Goal: Participate in discussion

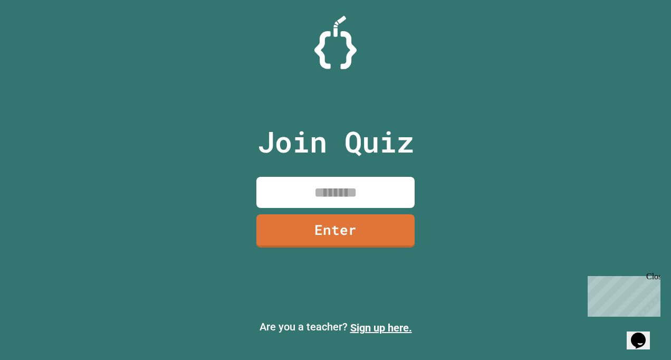
click at [361, 183] on input at bounding box center [335, 192] width 158 height 31
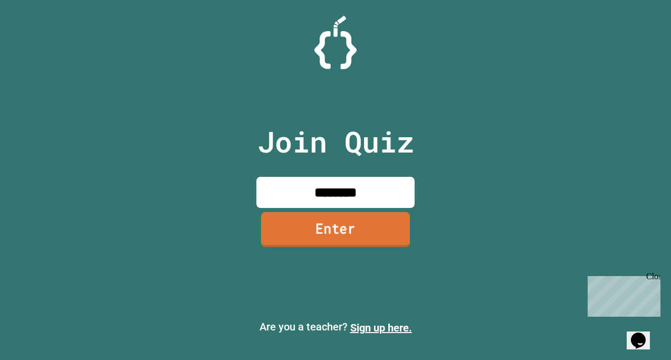
type input "********"
click at [301, 219] on link "Enter" at bounding box center [335, 229] width 149 height 35
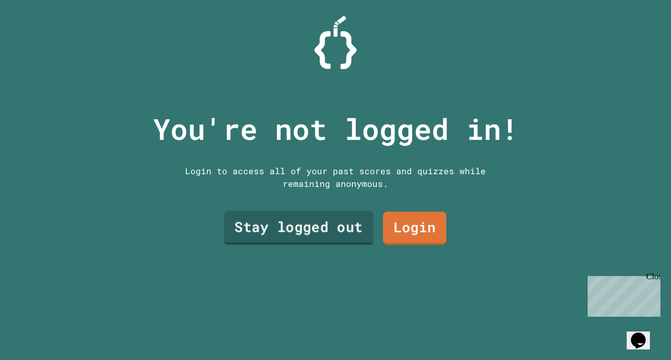
click at [333, 215] on link "Stay logged out" at bounding box center [298, 227] width 149 height 34
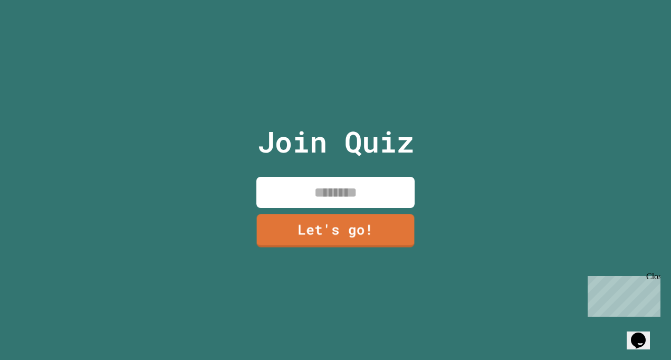
click at [357, 193] on input at bounding box center [335, 192] width 158 height 31
type input "********"
click at [364, 225] on link "Let's go!" at bounding box center [335, 230] width 161 height 35
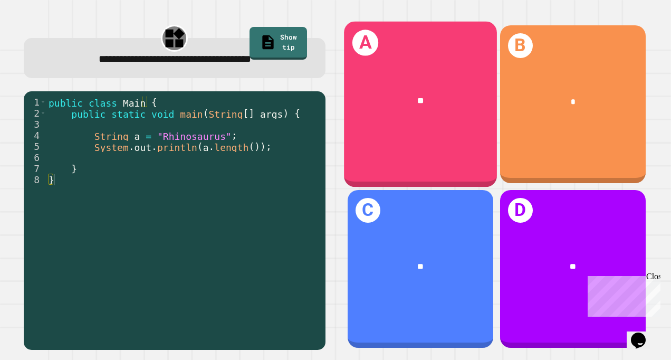
click at [417, 139] on div "A **" at bounding box center [420, 105] width 153 height 166
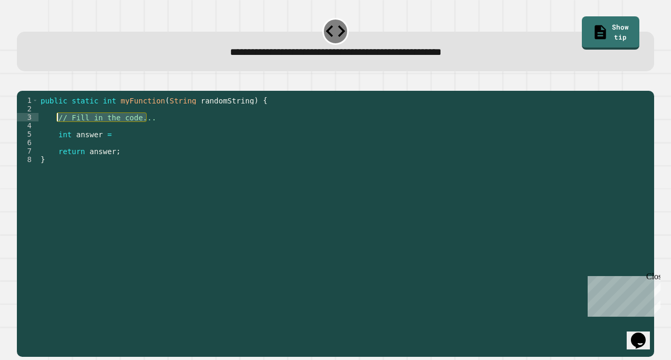
drag, startPoint x: 162, startPoint y: 132, endPoint x: 59, endPoint y: 133, distance: 103.9
click at [59, 133] on div "public static int myFunction ( String randomString ) { // Fill in the code... i…" at bounding box center [344, 210] width 610 height 228
type textarea "**********"
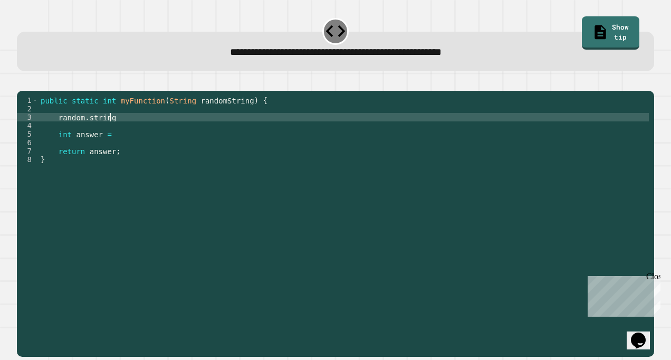
scroll to position [0, 4]
type textarea "*"
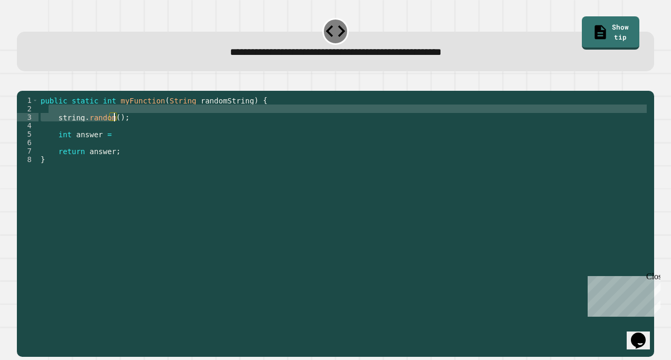
drag, startPoint x: 131, startPoint y: 127, endPoint x: 114, endPoint y: 127, distance: 16.9
click at [116, 129] on div "public static int myFunction ( String randomString ) { string . random ( ) ; in…" at bounding box center [344, 210] width 610 height 228
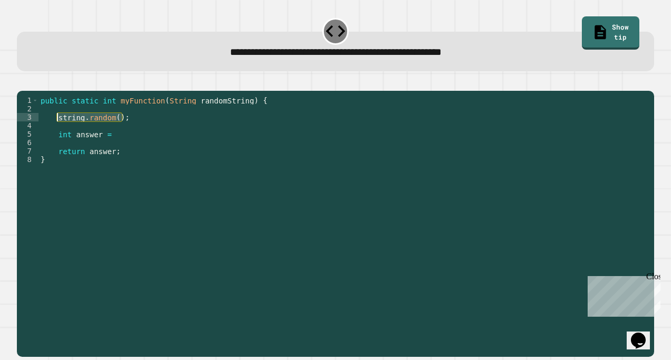
drag, startPoint x: 124, startPoint y: 129, endPoint x: 56, endPoint y: 132, distance: 67.6
click at [56, 132] on div "public static int myFunction ( String randomString ) { string . random ( ) ; in…" at bounding box center [344, 210] width 610 height 228
click at [120, 151] on div "public static int myFunction ( String randomString ) { string . random ( ) ; in…" at bounding box center [344, 210] width 610 height 228
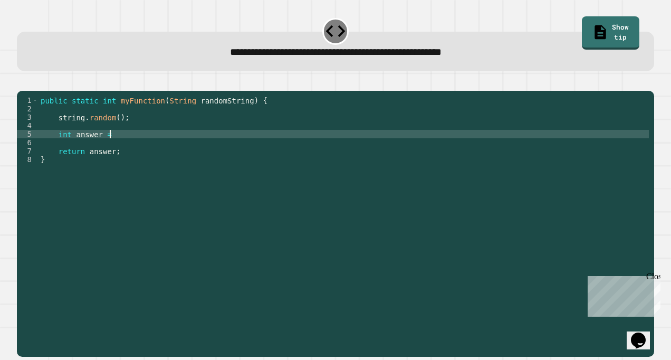
scroll to position [0, 4]
paste textarea "**********"
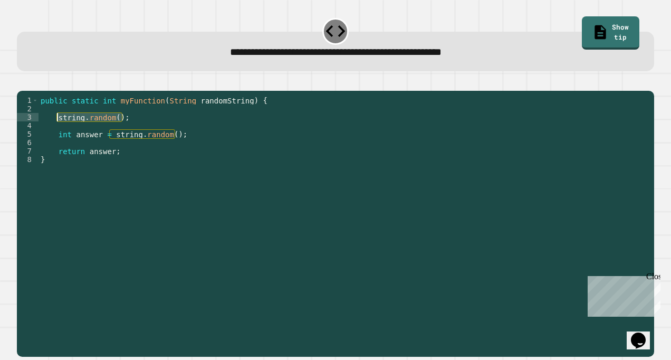
drag, startPoint x: 129, startPoint y: 131, endPoint x: 55, endPoint y: 135, distance: 73.4
click at [55, 135] on div "public static int myFunction ( String randomString ) { string . random ( ) ; in…" at bounding box center [344, 210] width 610 height 228
type textarea "**********"
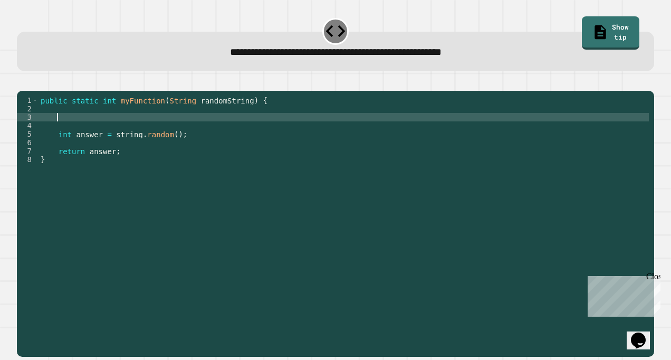
scroll to position [0, 1]
click at [22, 82] on icon "button" at bounding box center [22, 82] width 0 height 0
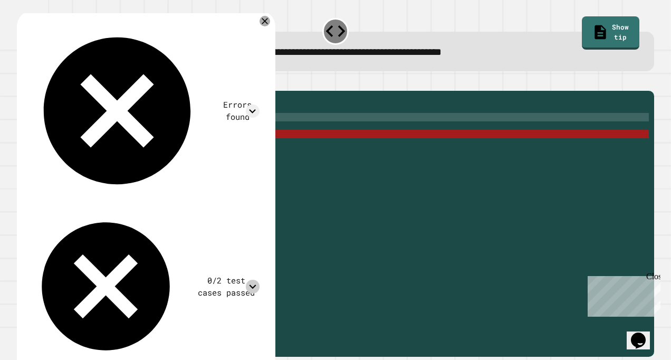
click at [256, 284] on icon at bounding box center [252, 286] width 7 height 4
click at [271, 24] on icon at bounding box center [264, 21] width 13 height 13
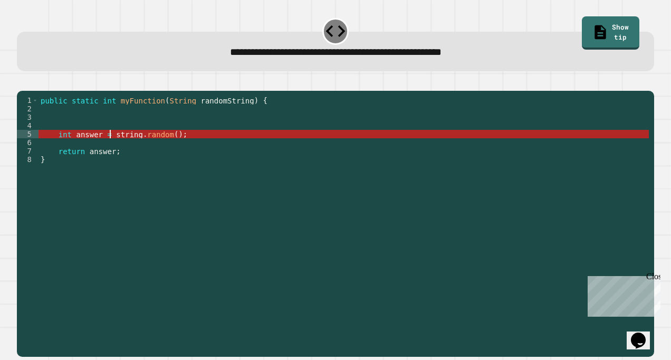
click at [110, 147] on div "public static int myFunction ( String randomString ) { int answer = string . ra…" at bounding box center [344, 210] width 610 height 228
click at [131, 150] on div "public static int myFunction ( String randomString ) { int answer = string . ra…" at bounding box center [344, 210] width 610 height 228
drag, startPoint x: 160, startPoint y: 147, endPoint x: 178, endPoint y: 150, distance: 18.1
drag, startPoint x: 178, startPoint y: 150, endPoint x: 159, endPoint y: 146, distance: 19.9
click at [159, 146] on div "public static int myFunction ( String randomString ) { int answer = string . ra…" at bounding box center [344, 210] width 610 height 228
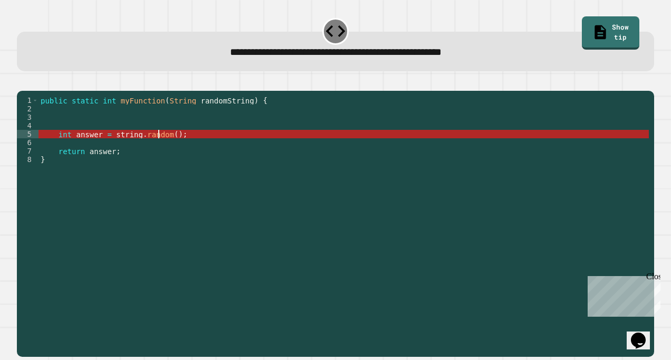
click at [164, 148] on div "public static int myFunction ( String randomString ) { int answer = string . ra…" at bounding box center [344, 210] width 610 height 228
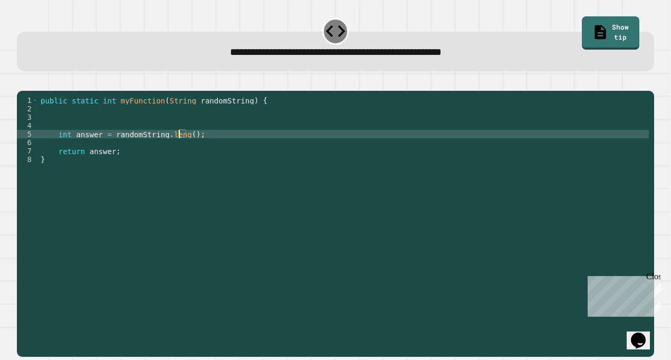
scroll to position [0, 11]
type textarea "**********"
click at [14, 97] on div "**********" at bounding box center [335, 216] width 644 height 285
click at [22, 82] on icon "button" at bounding box center [22, 82] width 0 height 0
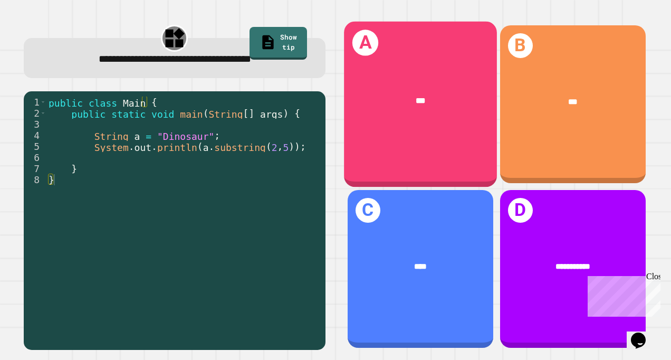
click at [395, 127] on div "A ***" at bounding box center [420, 105] width 153 height 166
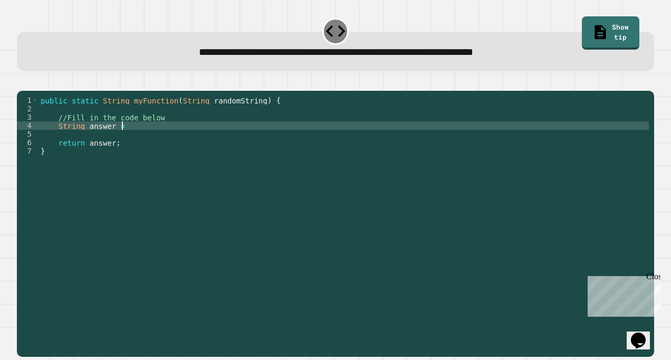
click at [130, 139] on div "public static String myFunction ( String randomString ) { //Fill in the code be…" at bounding box center [344, 210] width 610 height 228
click at [200, 139] on div "public static String myFunction ( String randomString ) { //Fill in the code be…" at bounding box center [344, 210] width 610 height 228
click at [20, 84] on div at bounding box center [335, 84] width 637 height 13
click at [22, 82] on icon "button" at bounding box center [22, 82] width 0 height 0
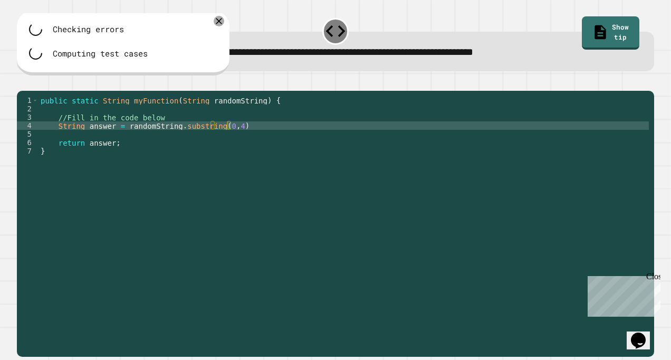
click at [238, 141] on div "public static String myFunction ( String randomString ) { //Fill in the code be…" at bounding box center [344, 210] width 610 height 228
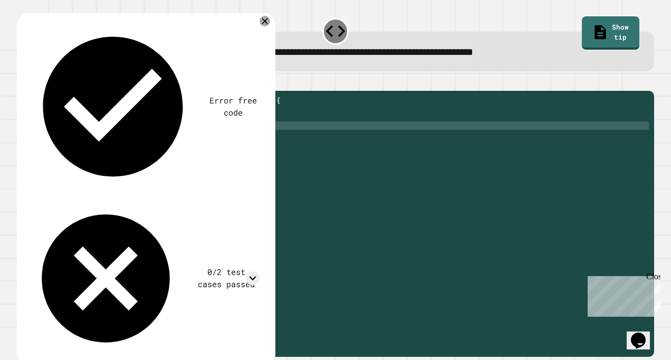
scroll to position [0, 13]
click at [22, 82] on icon "button" at bounding box center [22, 82] width 0 height 0
click at [265, 47] on div "Error free code Mongaaljcwvinrhwaclrnqw34rqwhx3xernqwr3ha3xrnhGarb 0/2 test cas…" at bounding box center [144, 188] width 241 height 343
click at [259, 271] on icon at bounding box center [252, 277] width 13 height 13
click at [268, 23] on icon at bounding box center [264, 20] width 7 height 7
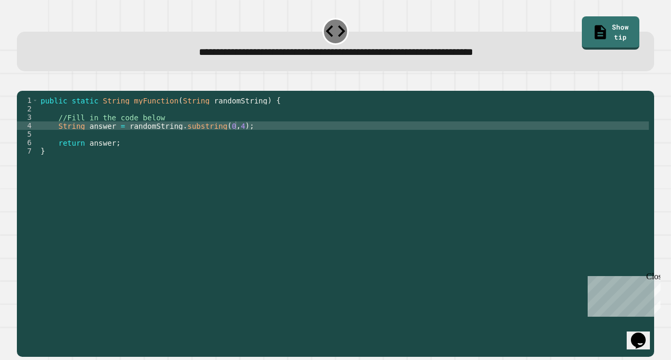
click at [223, 139] on div "public static String myFunction ( String randomString ) { //Fill in the code be…" at bounding box center [344, 210] width 610 height 228
click at [224, 139] on div "public static String myFunction ( String randomString ) { //Fill in the code be…" at bounding box center [344, 210] width 610 height 228
click at [227, 141] on div "public static String myFunction ( String randomString ) { //Fill in the code be…" at bounding box center [344, 210] width 610 height 228
type textarea "**********"
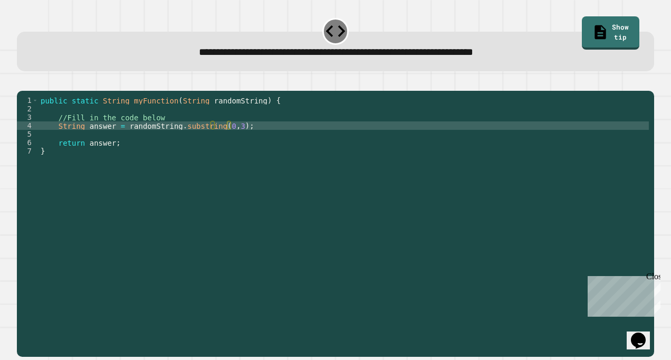
click at [32, 91] on icon "button" at bounding box center [29, 87] width 6 height 7
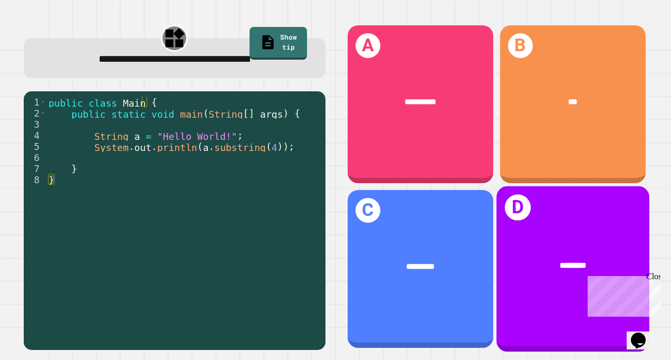
click at [530, 243] on div "********" at bounding box center [572, 266] width 153 height 46
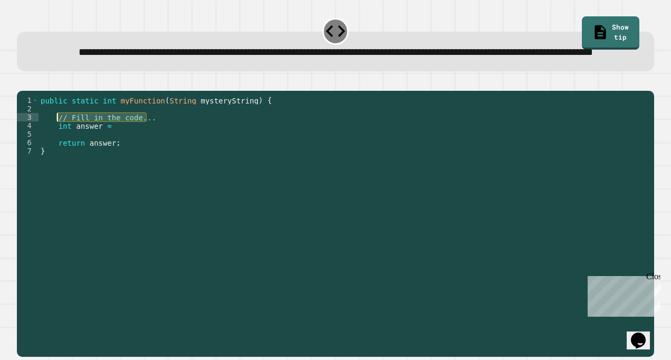
drag, startPoint x: 148, startPoint y: 145, endPoint x: 55, endPoint y: 147, distance: 93.4
click at [55, 147] on div "public static int myFunction ( String mysteryString ) { // Fill in the code... …" at bounding box center [344, 205] width 610 height 219
type textarea "**********"
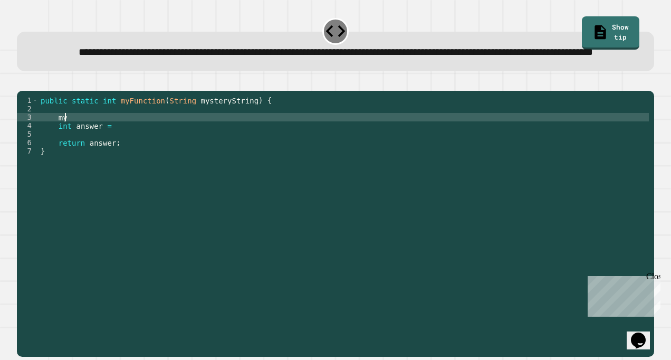
type textarea "*"
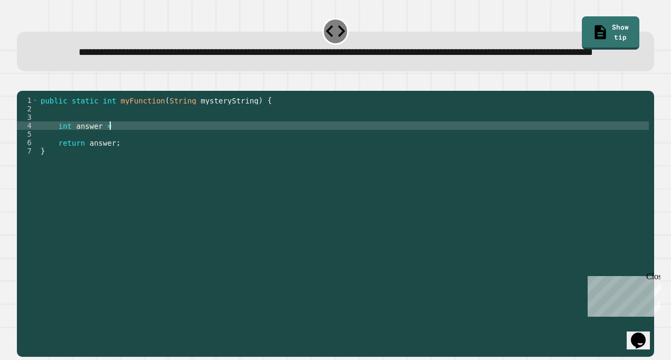
click at [111, 156] on div "public static int myFunction ( String mysteryString ) { int answer = return ans…" at bounding box center [344, 205] width 610 height 219
type textarea "**********"
click at [22, 82] on icon "button" at bounding box center [22, 82] width 0 height 0
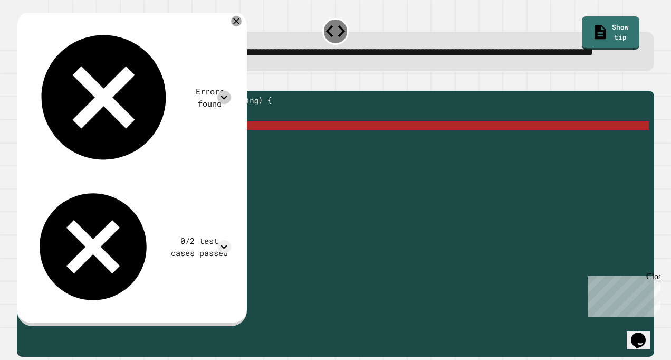
click at [231, 91] on icon at bounding box center [223, 97] width 13 height 13
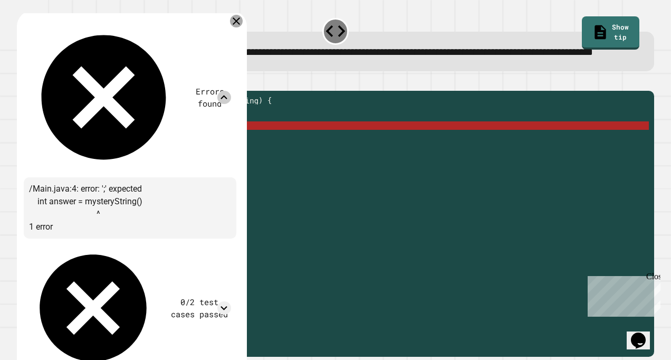
click at [243, 27] on icon at bounding box center [236, 21] width 13 height 13
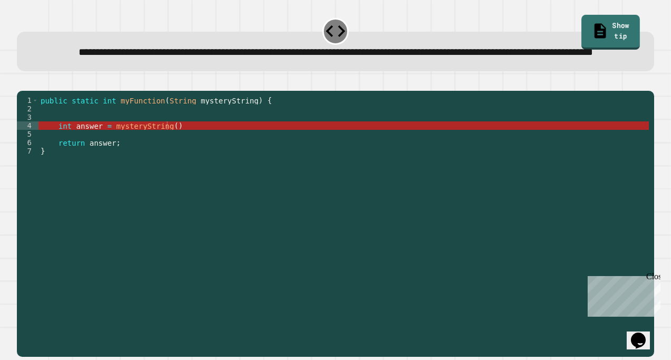
click at [581, 26] on link "Show tip" at bounding box center [610, 32] width 58 height 35
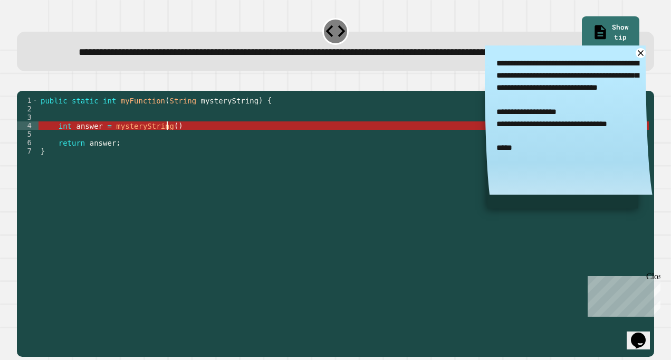
click at [168, 156] on div "public static int myFunction ( String mysteryString ) { int answer = mysteryStr…" at bounding box center [344, 205] width 610 height 219
click at [166, 158] on div "public static int myFunction ( String mysteryString ) { int answer = mysteryStr…" at bounding box center [344, 205] width 610 height 219
click at [166, 158] on div "public static int myFunction ( String mysteryString ) { int answer = mysteryStr…" at bounding box center [344, 197] width 610 height 203
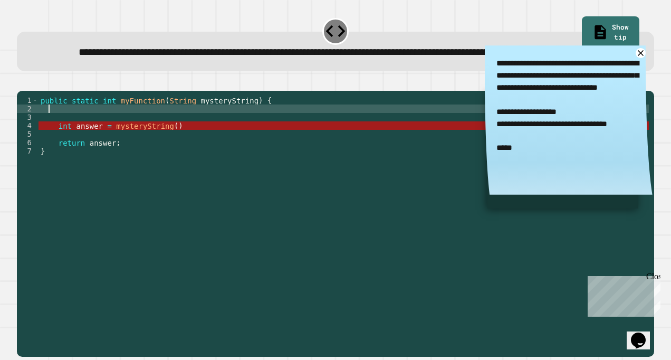
click at [93, 142] on div "public static int myFunction ( String mysteryString ) { int answer = mysteryStr…" at bounding box center [344, 205] width 610 height 219
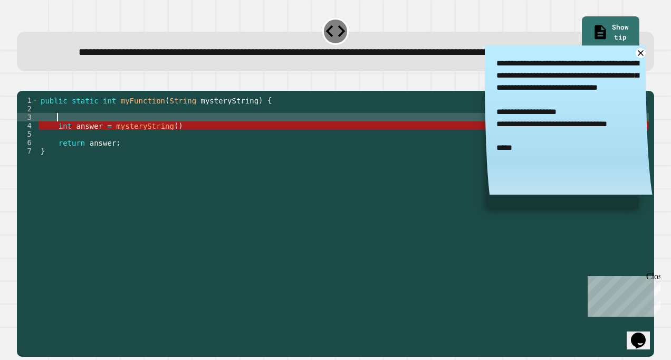
click at [85, 145] on div "public static int myFunction ( String mysteryString ) { int answer = mysteryStr…" at bounding box center [344, 205] width 610 height 219
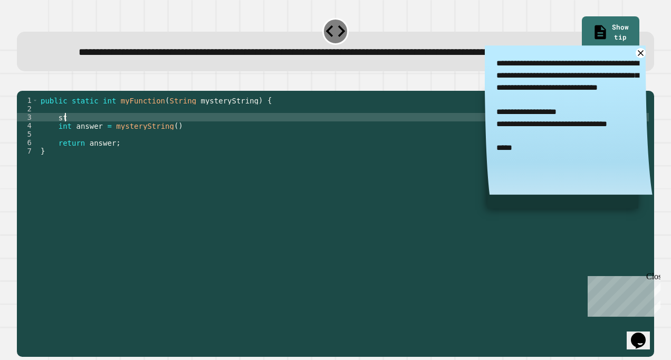
type textarea "*"
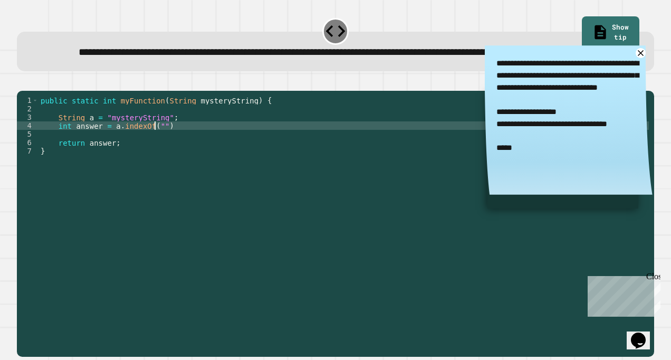
scroll to position [0, 7]
click at [181, 158] on div "public static int myFunction ( String mysteryString ) { String a = "mysteryStri…" at bounding box center [344, 205] width 610 height 219
click at [32, 92] on icon "button" at bounding box center [29, 87] width 6 height 7
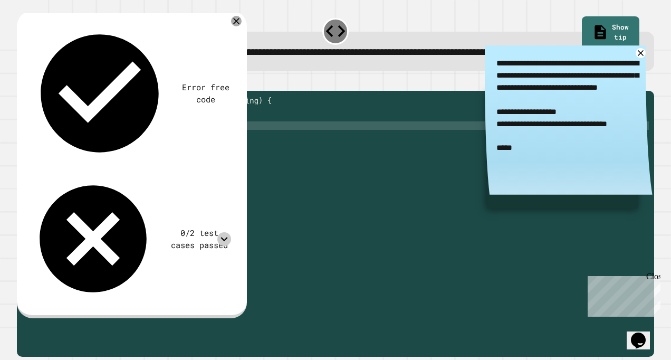
click at [231, 232] on icon at bounding box center [223, 238] width 13 height 13
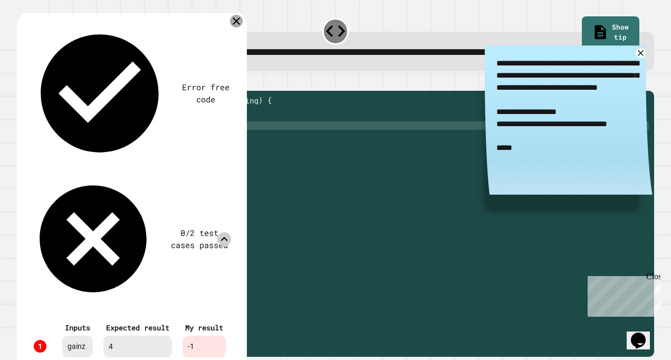
click at [243, 27] on icon at bounding box center [236, 21] width 13 height 13
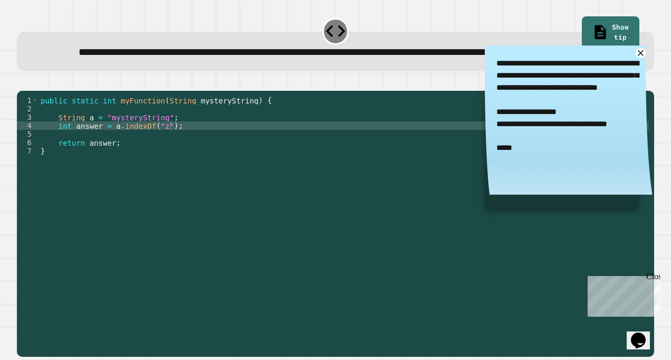
click at [169, 151] on div "public static int myFunction ( String mysteryString ) { String a = "mysteryStri…" at bounding box center [344, 205] width 610 height 219
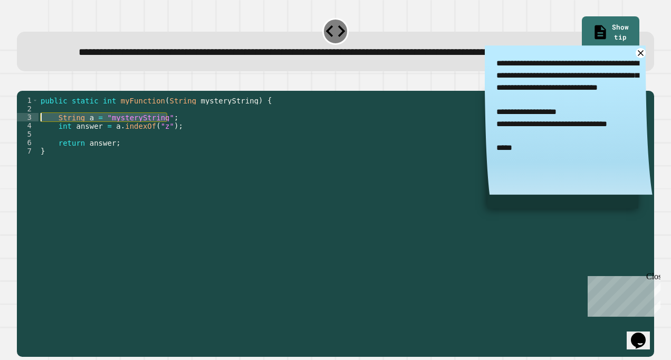
drag, startPoint x: 169, startPoint y: 151, endPoint x: 30, endPoint y: 150, distance: 139.3
click at [30, 150] on div "**********" at bounding box center [333, 197] width 632 height 203
type textarea "**********"
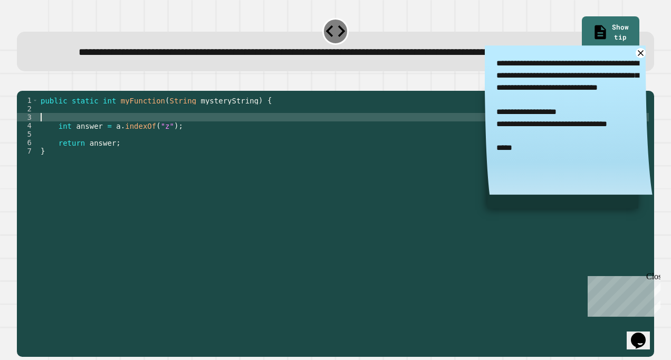
scroll to position [0, 0]
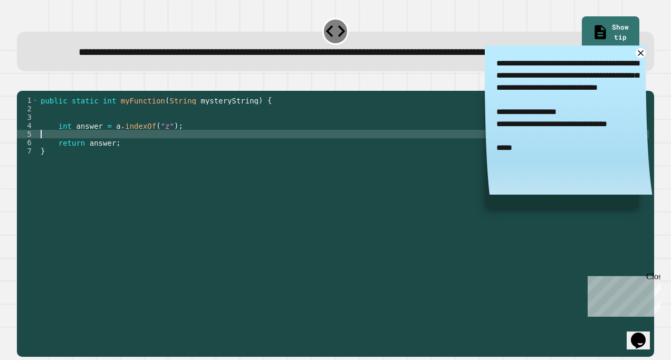
click at [110, 164] on div "public static int myFunction ( String mysteryString ) { int answer = a . indexO…" at bounding box center [344, 205] width 610 height 219
click at [112, 158] on div "public static int myFunction ( String mysteryString ) { int answer = a . indexO…" at bounding box center [344, 205] width 610 height 219
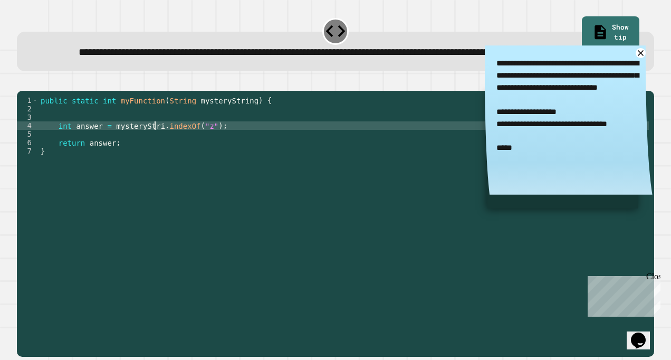
scroll to position [0, 8]
type textarea "**********"
click at [22, 82] on icon "button" at bounding box center [22, 82] width 0 height 0
